Goal: Information Seeking & Learning: Find specific fact

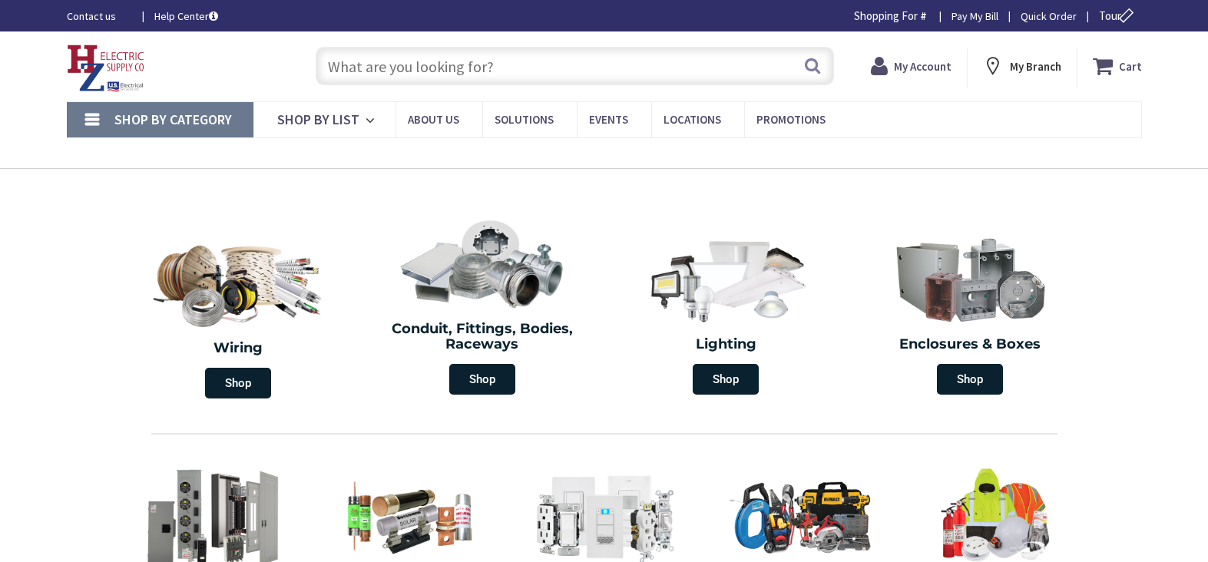
type input "[GEOGRAPHIC_DATA], [GEOGRAPHIC_DATA]"
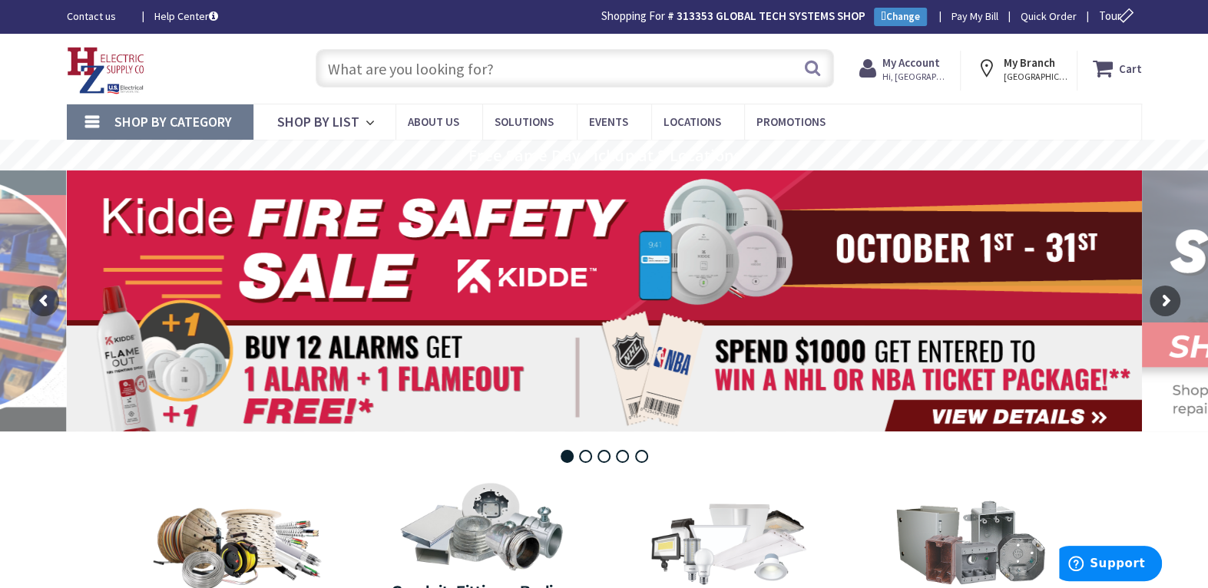
click at [444, 68] on input "text" at bounding box center [575, 68] width 518 height 38
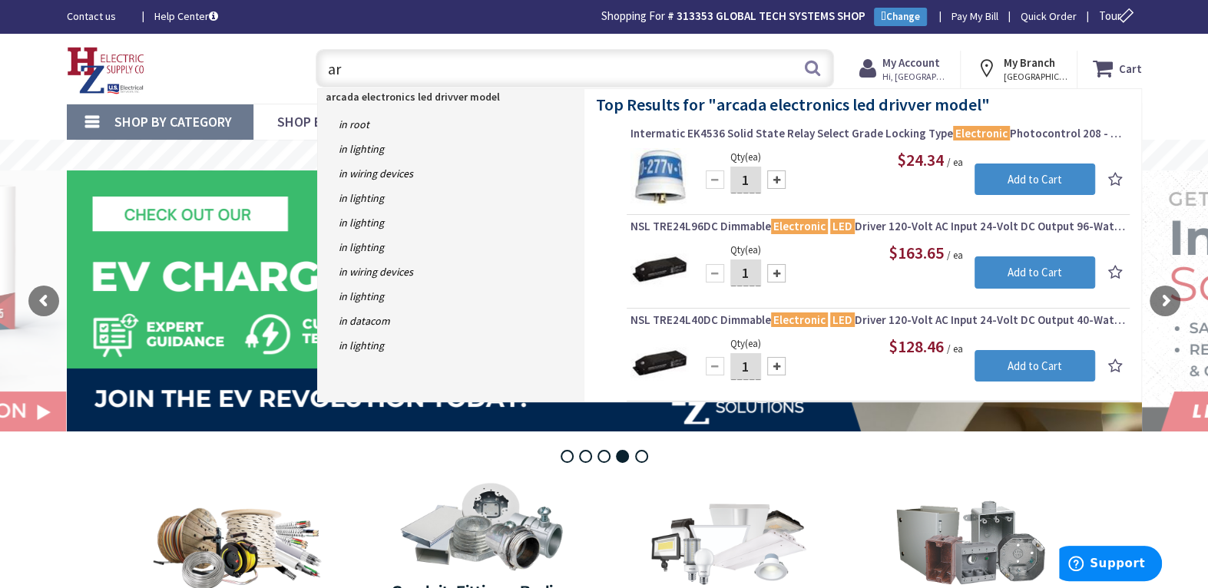
type input "a"
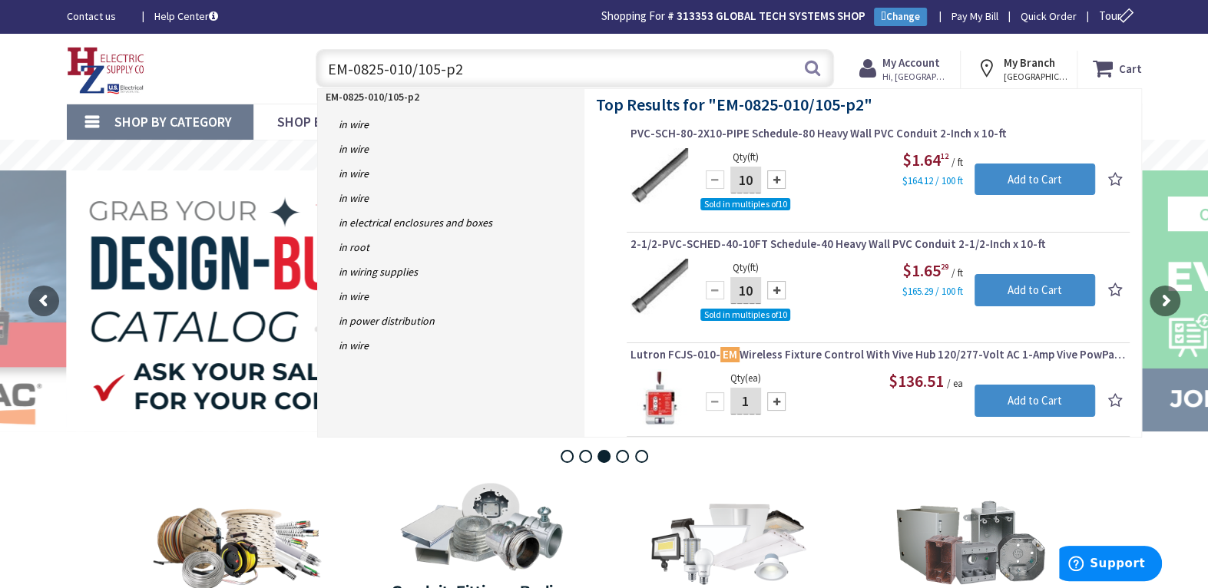
drag, startPoint x: 473, startPoint y: 68, endPoint x: 283, endPoint y: 67, distance: 189.7
click at [285, 65] on div "Toggle Nav EM-0825-010/105-p2 EM-0825-010/105-p2 Search Cart My Cart Close You …" at bounding box center [604, 68] width 1098 height 51
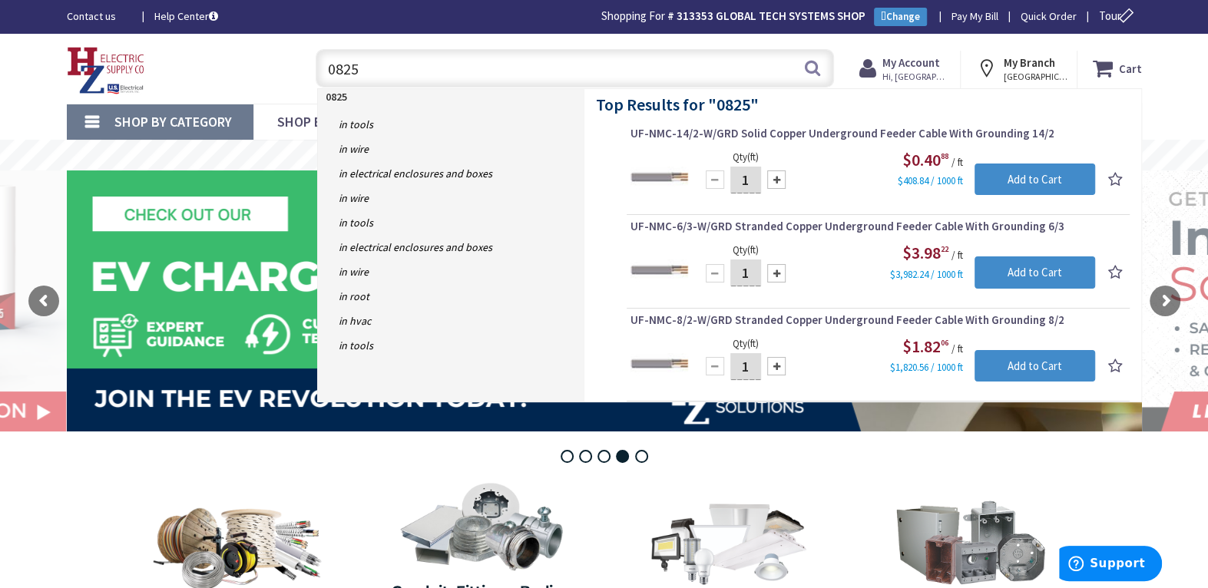
drag, startPoint x: 373, startPoint y: 67, endPoint x: 303, endPoint y: 70, distance: 69.2
click at [303, 70] on div "0825 0825 Search" at bounding box center [571, 67] width 549 height 49
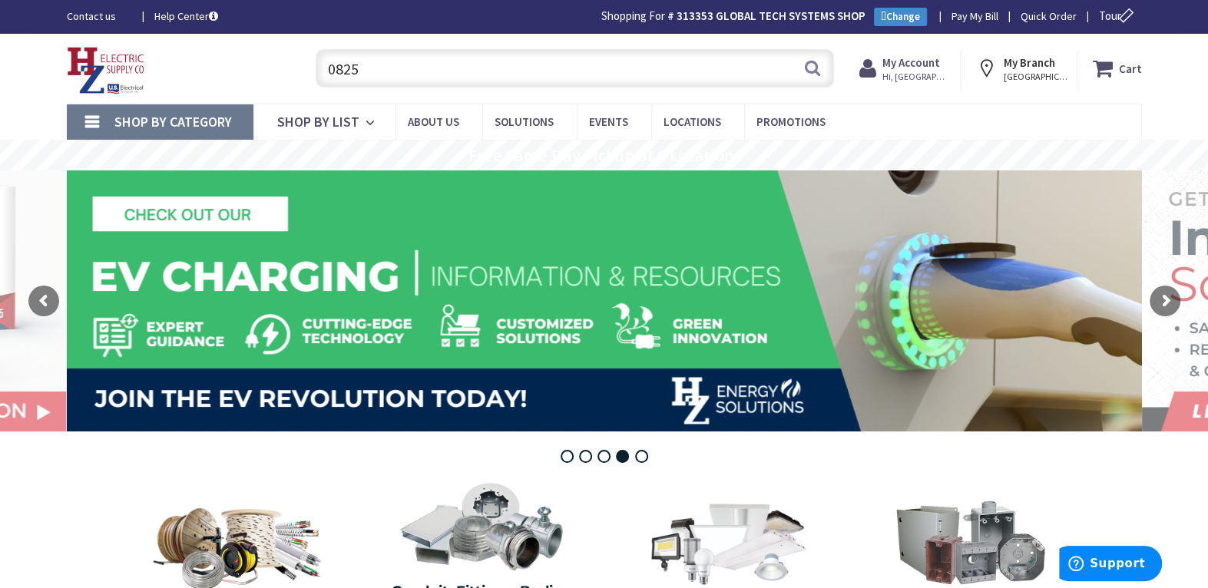
paste input "EM-0825-010/105-P2"
type input "EM-0825-010/105-P2"
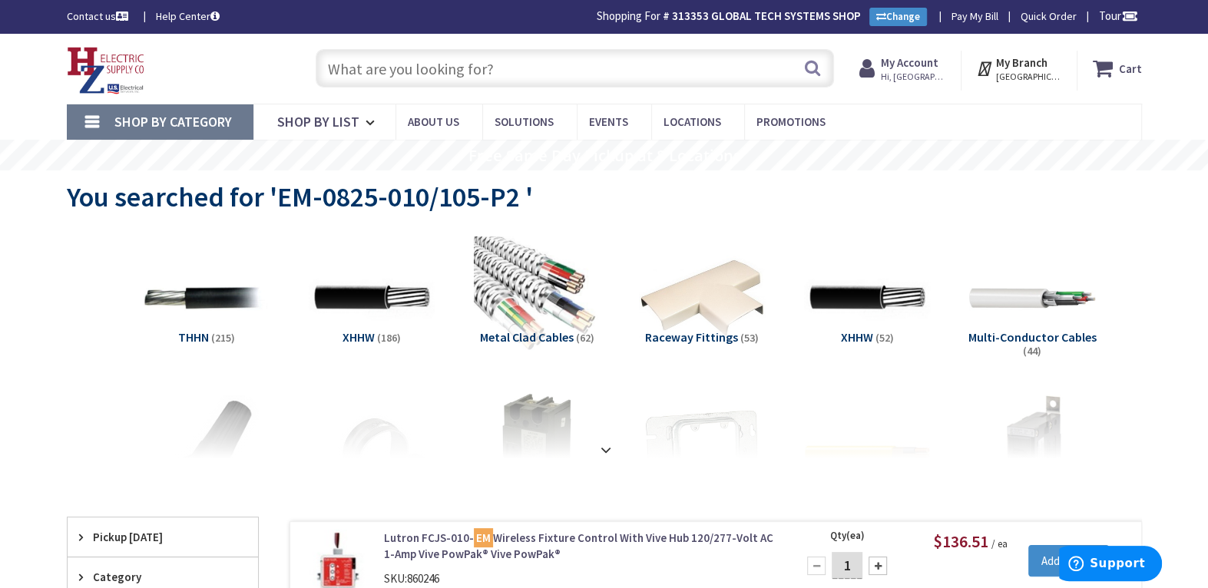
click at [432, 75] on input "text" at bounding box center [575, 68] width 518 height 38
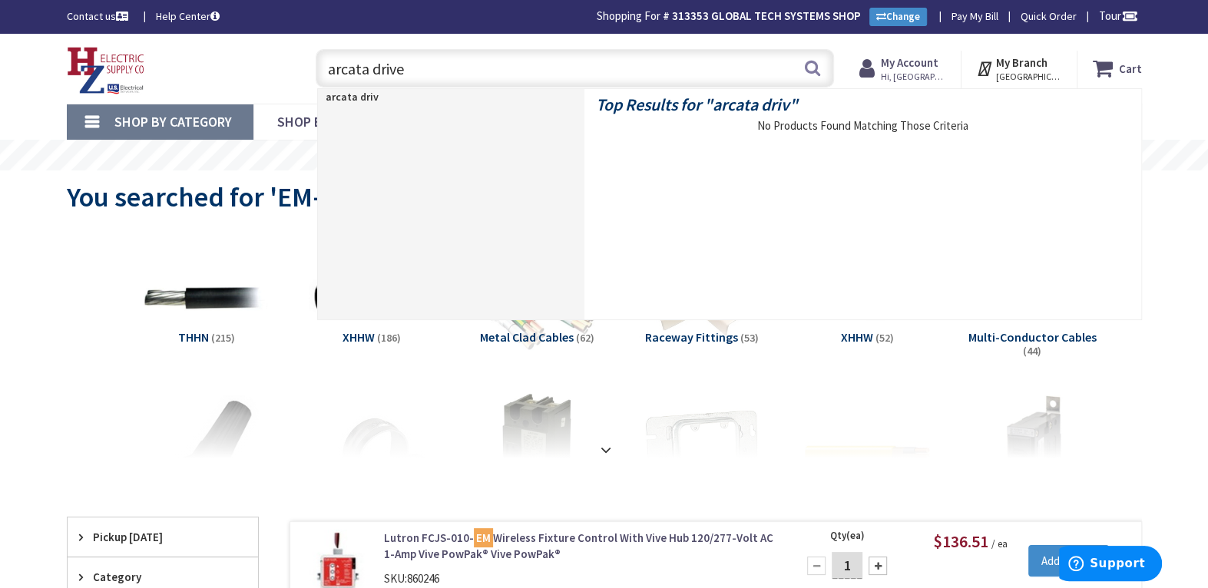
type input "arcata driver"
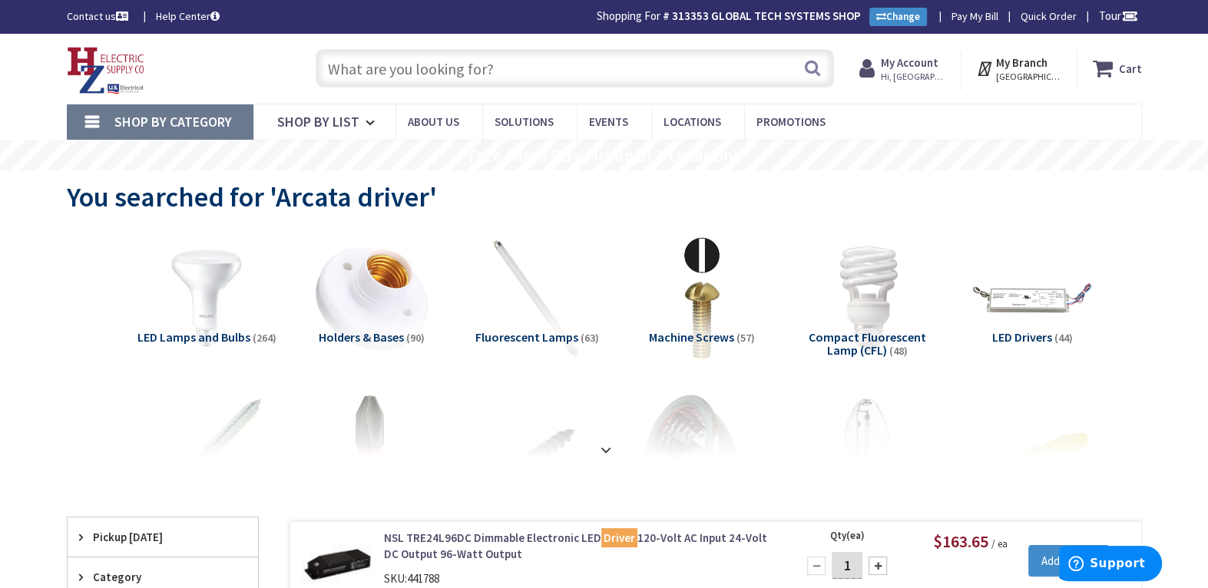
click at [358, 75] on input "text" at bounding box center [575, 68] width 518 height 38
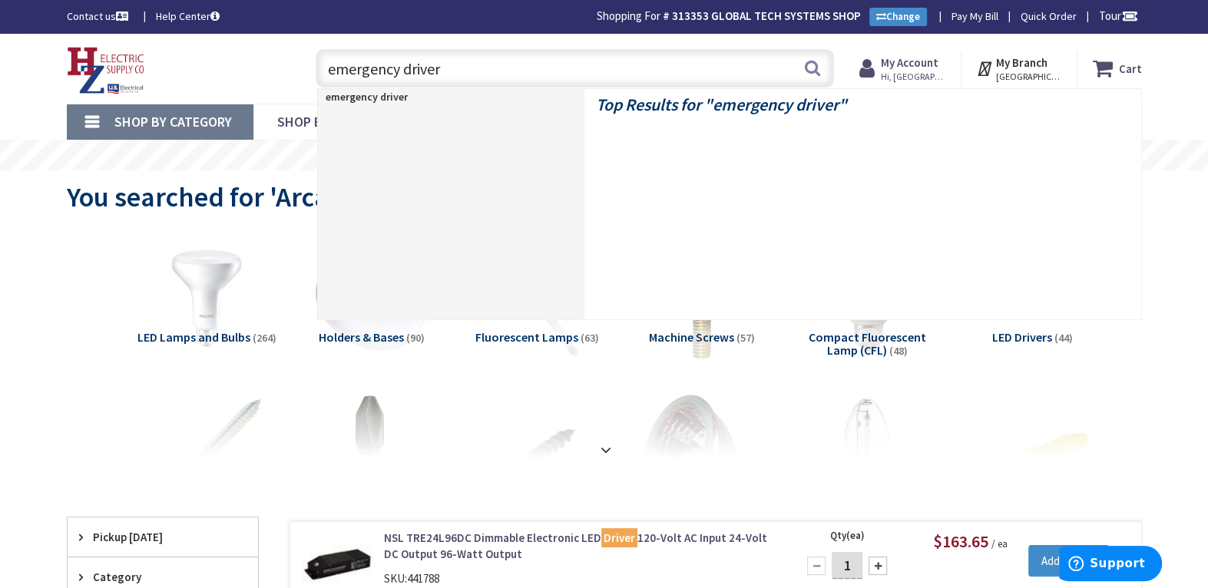
type input "emergency drivers"
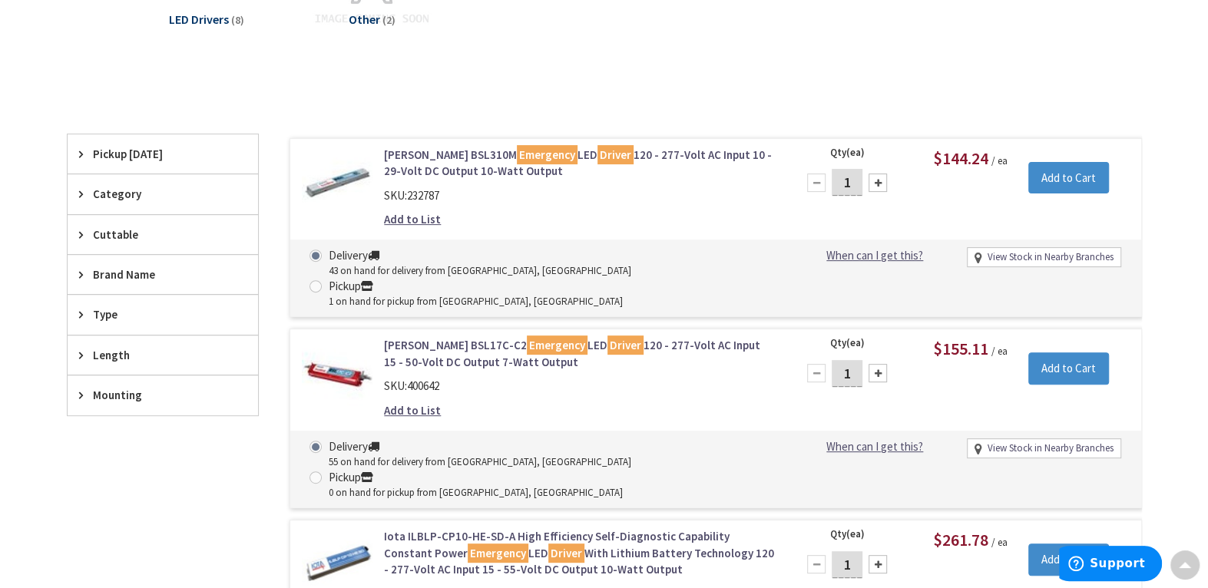
scroll to position [78, 0]
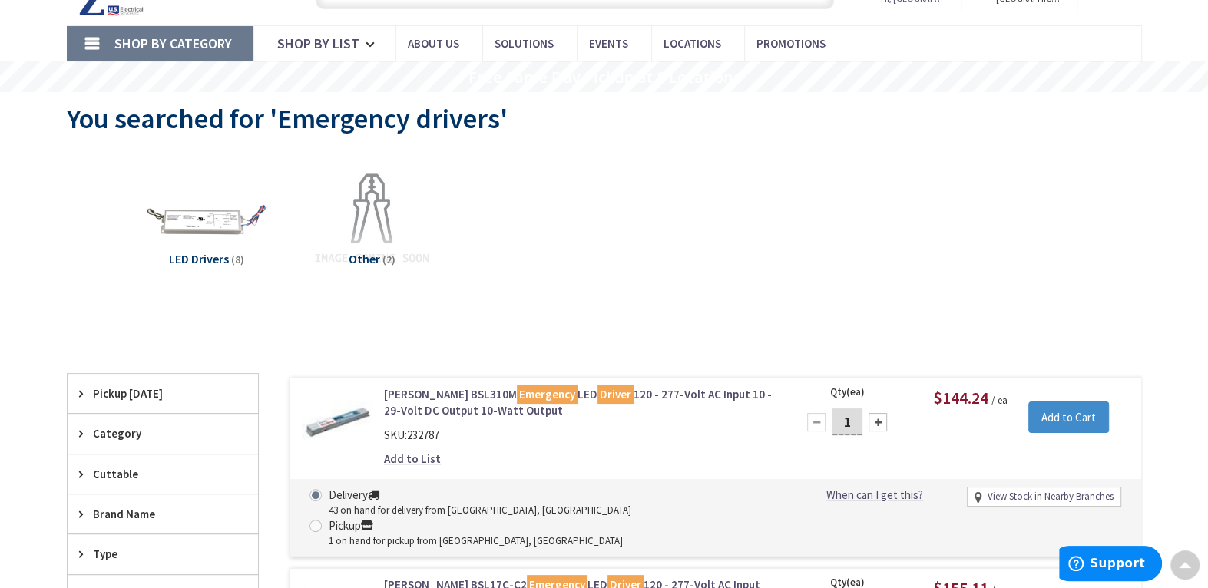
click at [132, 511] on span "Brand Name" at bounding box center [155, 514] width 125 height 16
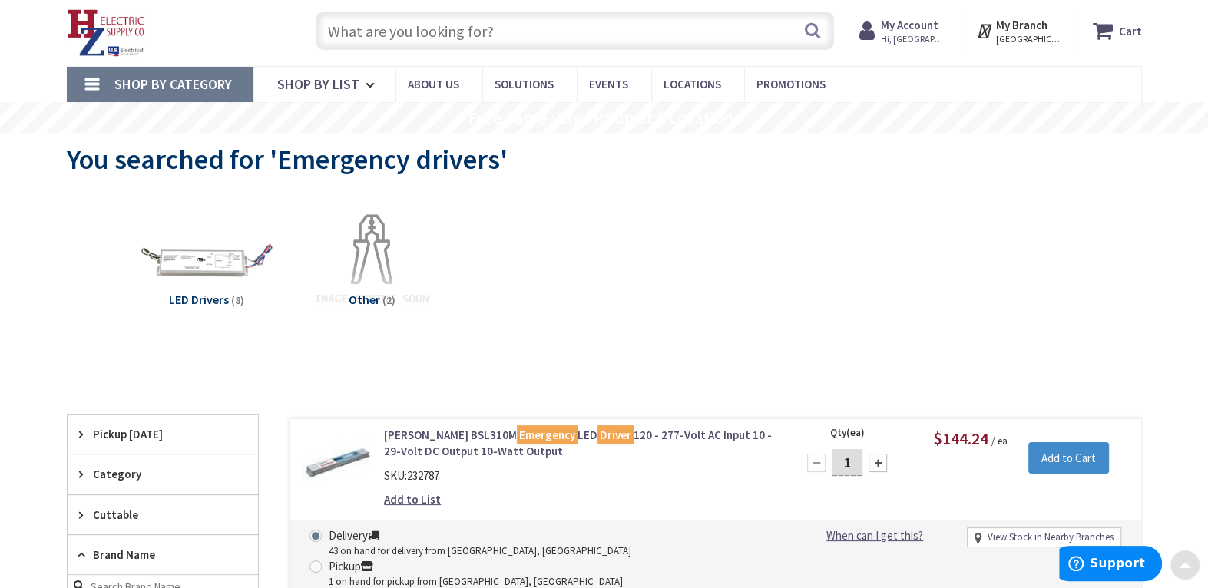
scroll to position [0, 0]
